Goal: Task Accomplishment & Management: Use online tool/utility

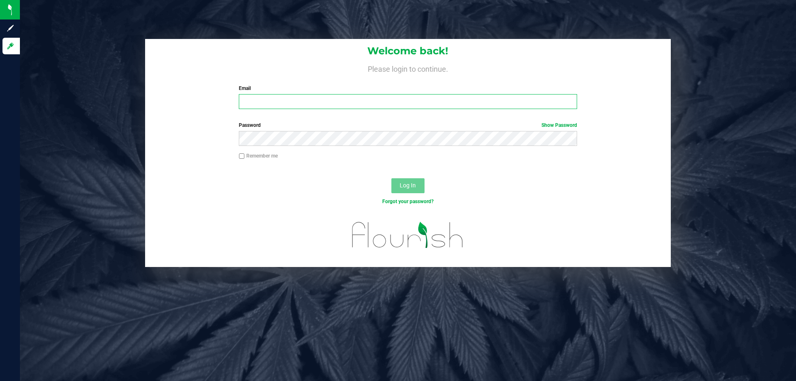
click at [275, 104] on input "Email" at bounding box center [408, 101] width 338 height 15
type input "[EMAIL_ADDRESS][DOMAIN_NAME]"
click at [392, 178] on button "Log In" at bounding box center [408, 185] width 33 height 15
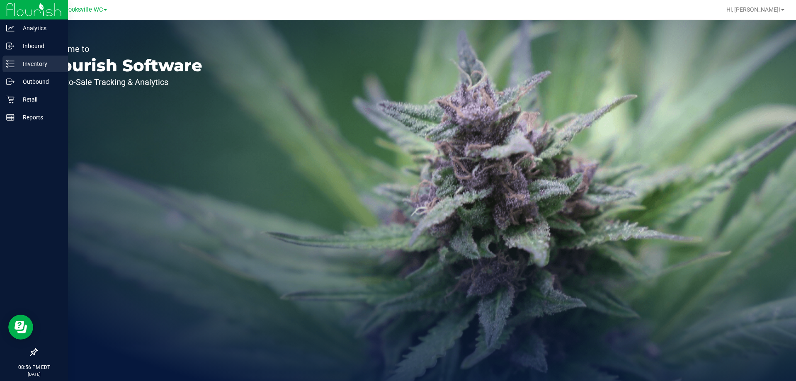
click at [37, 62] on p "Inventory" at bounding box center [40, 64] width 50 height 10
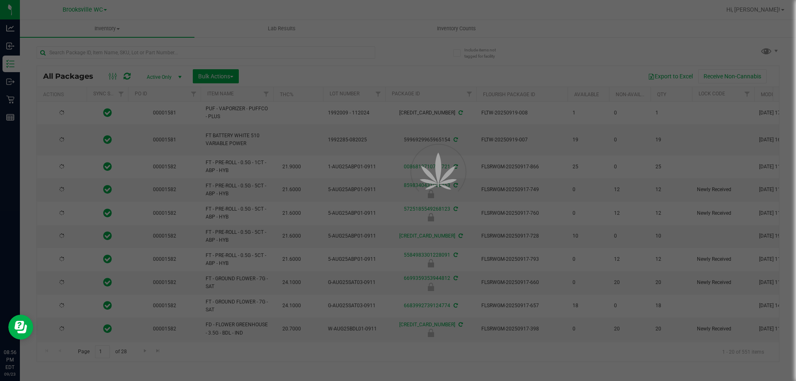
click at [156, 54] on div at bounding box center [398, 190] width 796 height 381
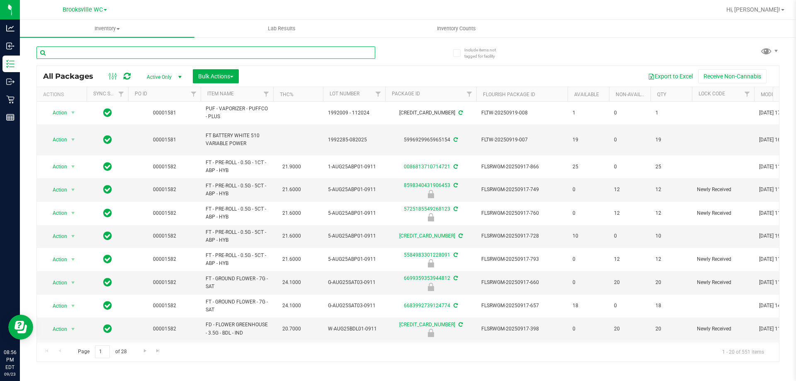
click at [152, 56] on input "text" at bounding box center [206, 52] width 339 height 12
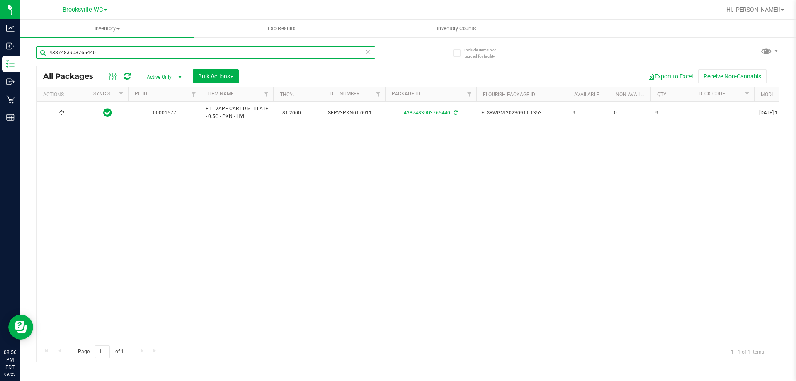
type input "4387483903765440"
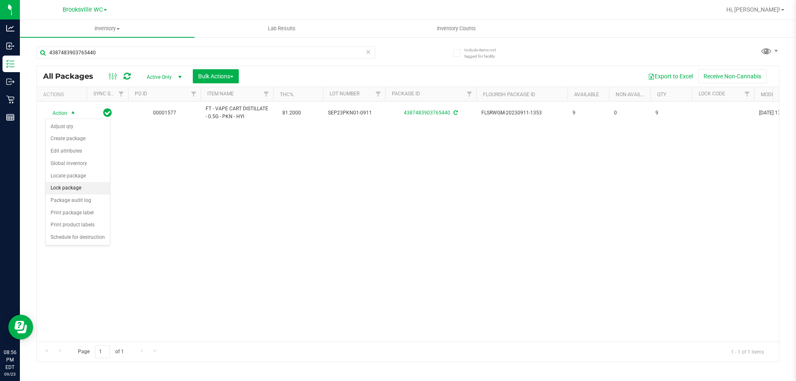
click at [63, 185] on li "Lock package" at bounding box center [78, 188] width 64 height 12
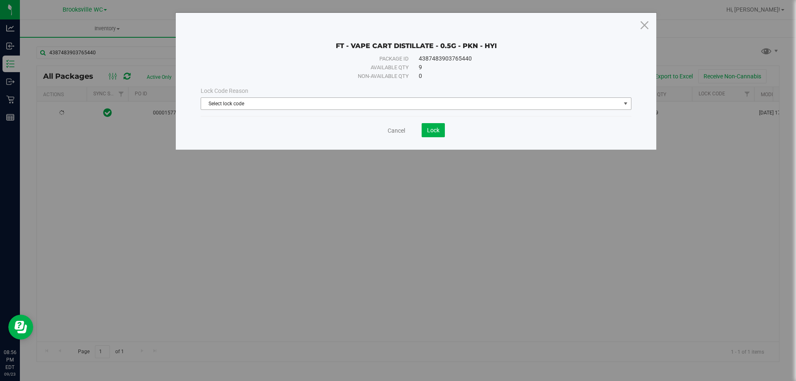
click at [333, 99] on span "Select lock code" at bounding box center [411, 104] width 420 height 12
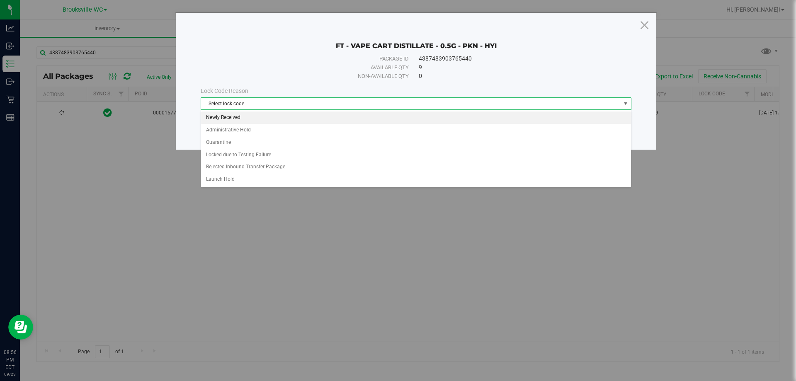
click at [327, 119] on li "Newly Received" at bounding box center [416, 118] width 430 height 12
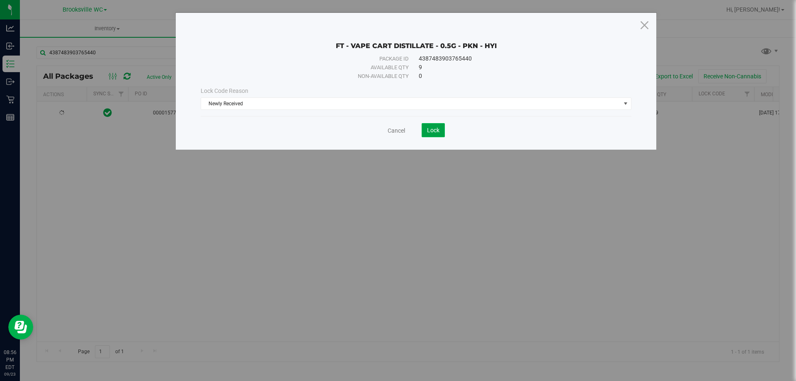
click at [433, 132] on span "Lock" at bounding box center [433, 130] width 12 height 7
